Goal: Task Accomplishment & Management: Use online tool/utility

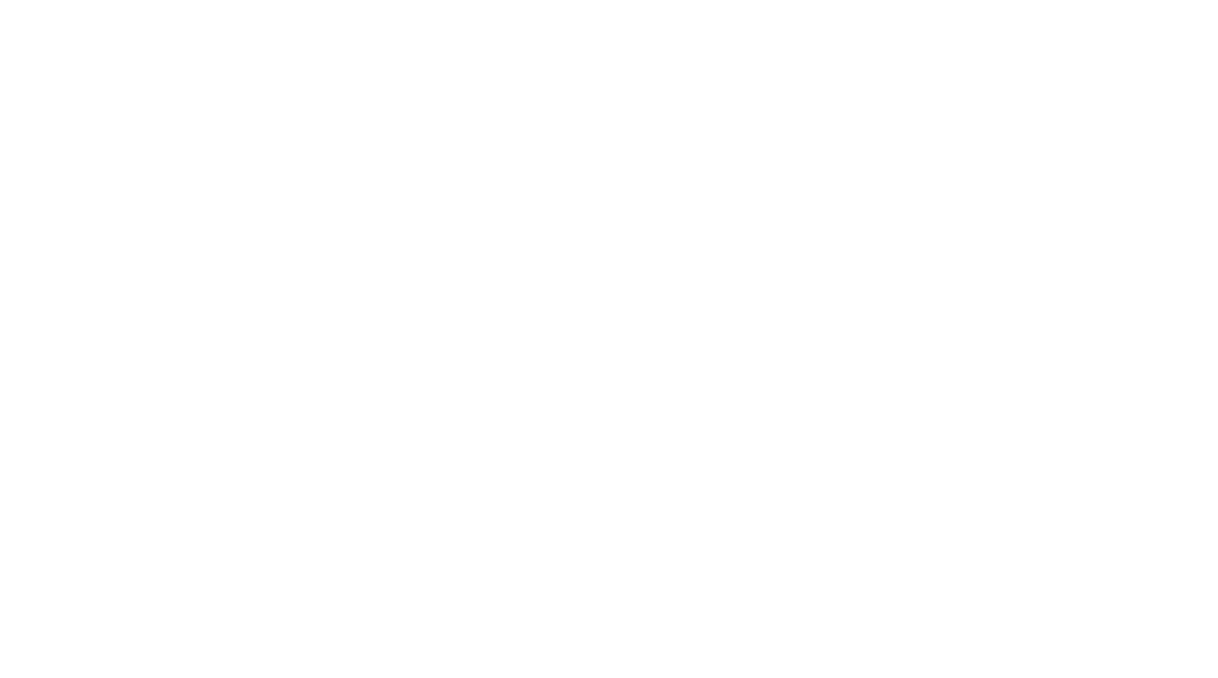
select select "Song"
